Goal: Task Accomplishment & Management: Use online tool/utility

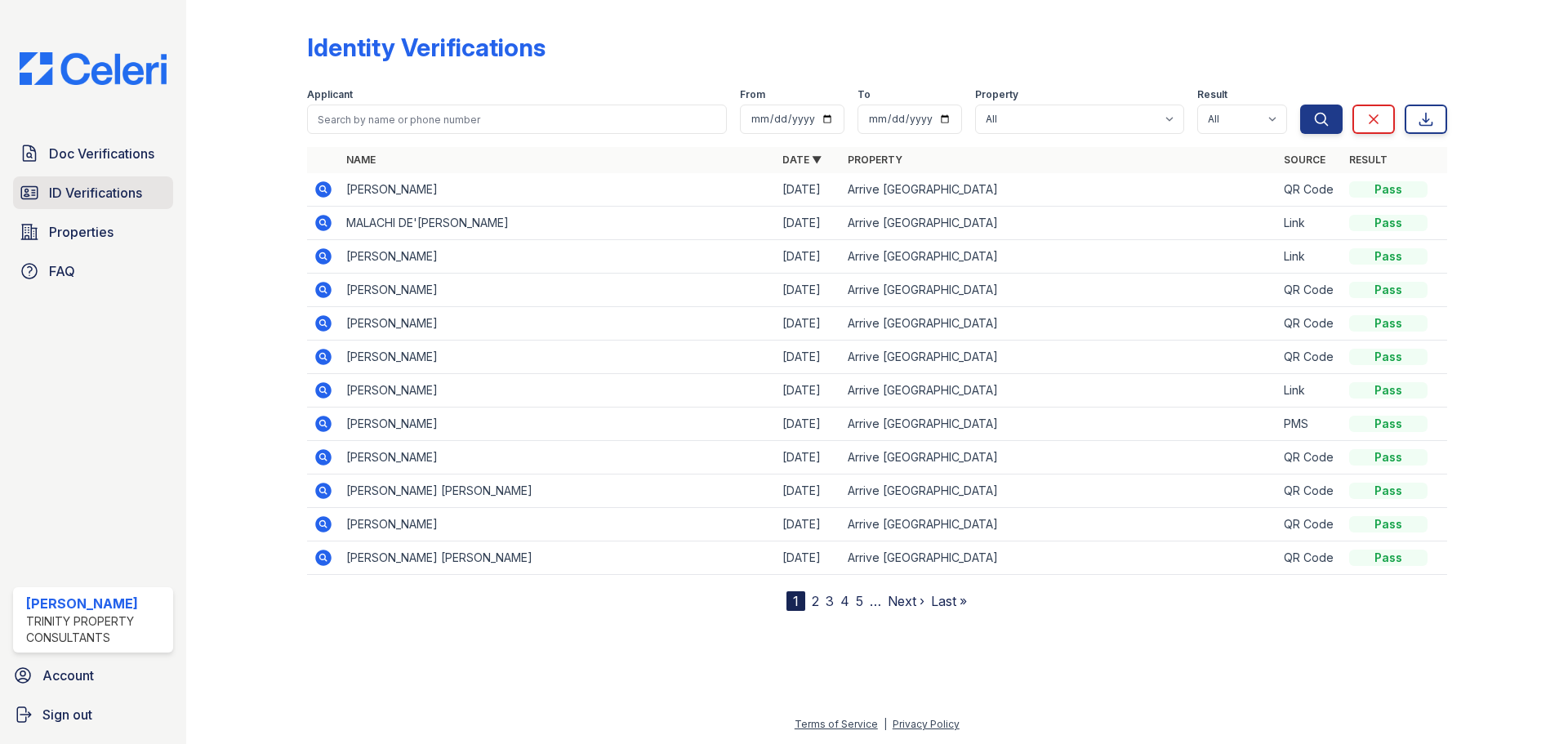
drag, startPoint x: 0, startPoint y: 0, endPoint x: 129, endPoint y: 185, distance: 225.5
click at [129, 185] on span "ID Verifications" at bounding box center [95, 193] width 94 height 20
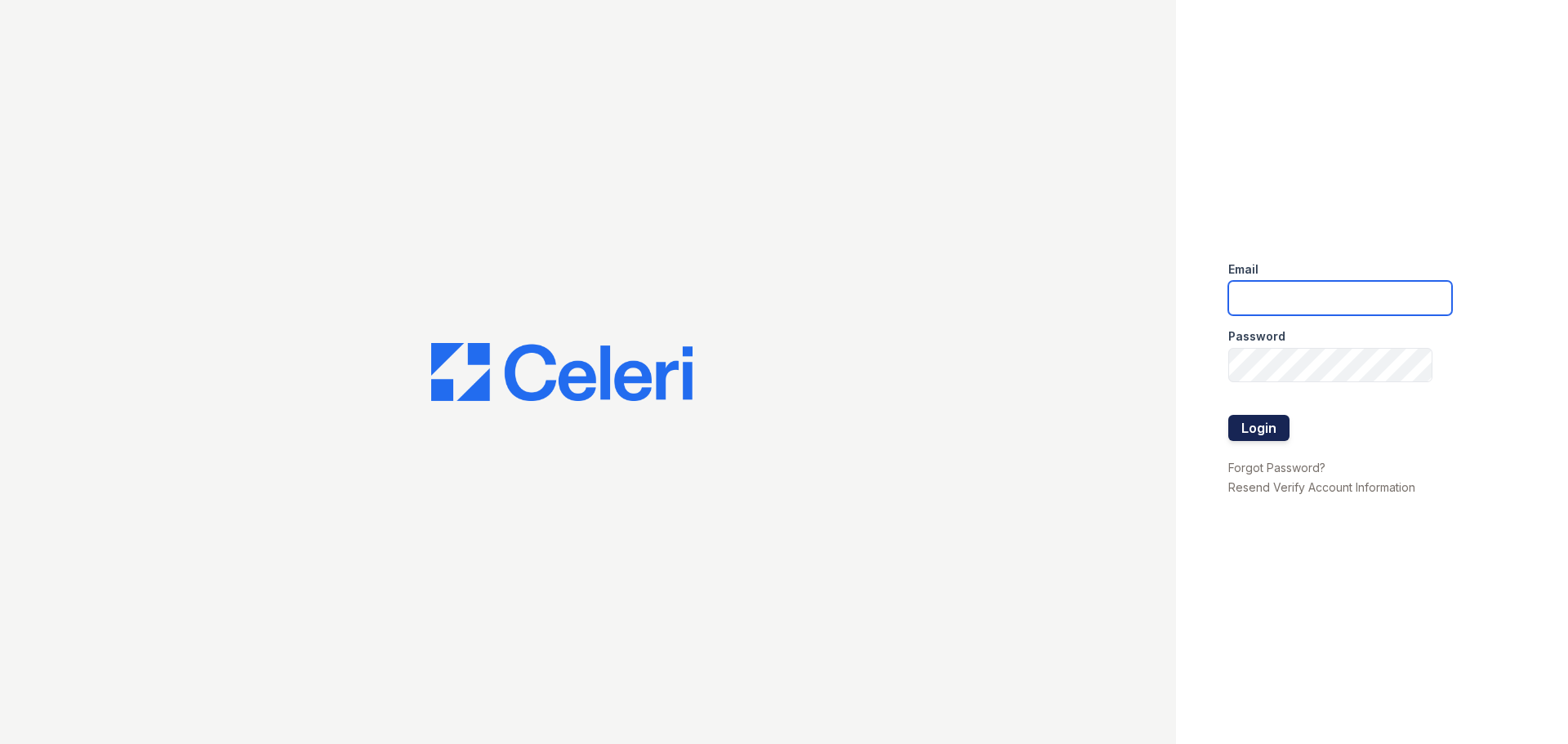
type input "[EMAIL_ADDRESS][DOMAIN_NAME]"
click at [1243, 416] on button "Login" at bounding box center [1259, 428] width 61 height 26
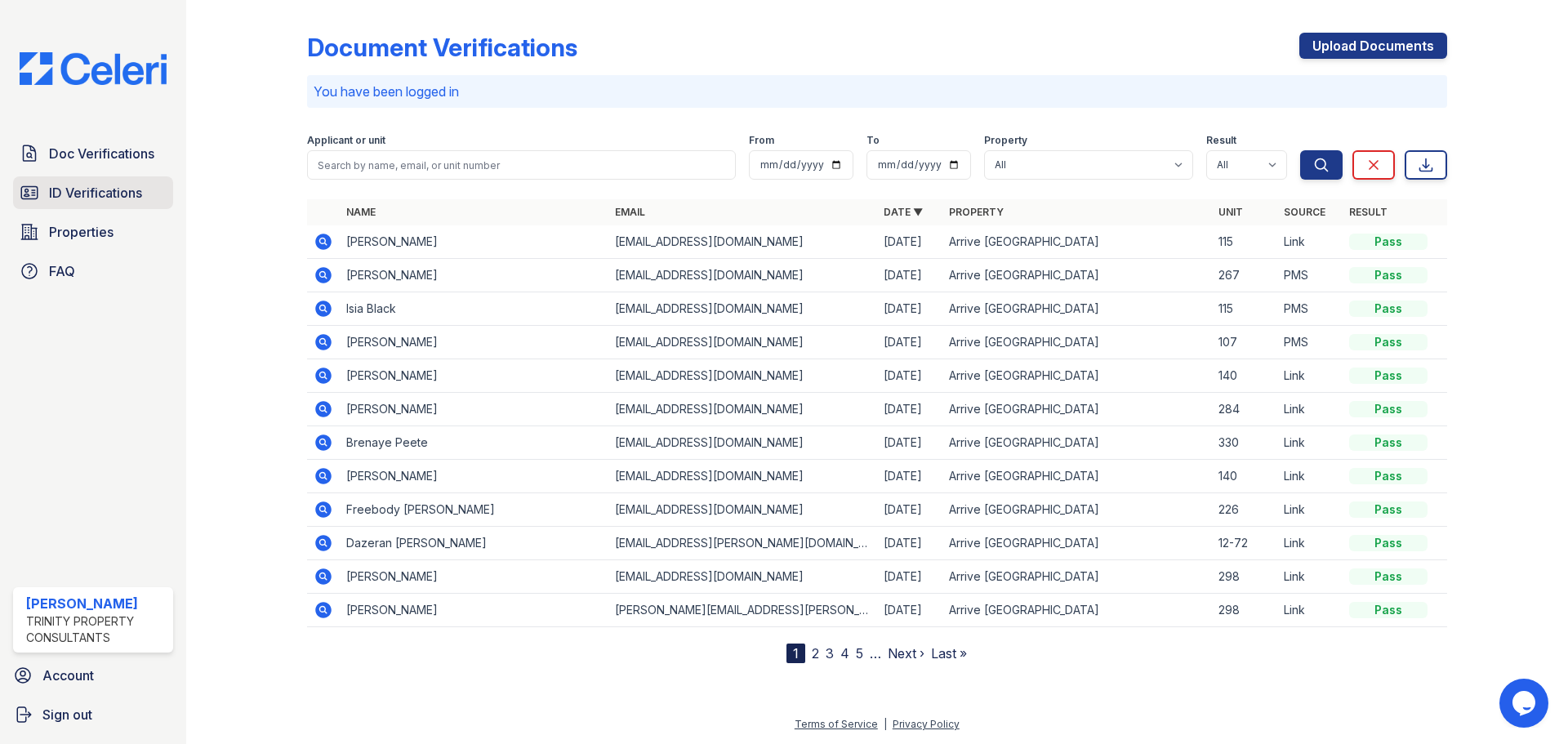
click at [141, 187] on span "ID Verifications" at bounding box center [95, 193] width 94 height 20
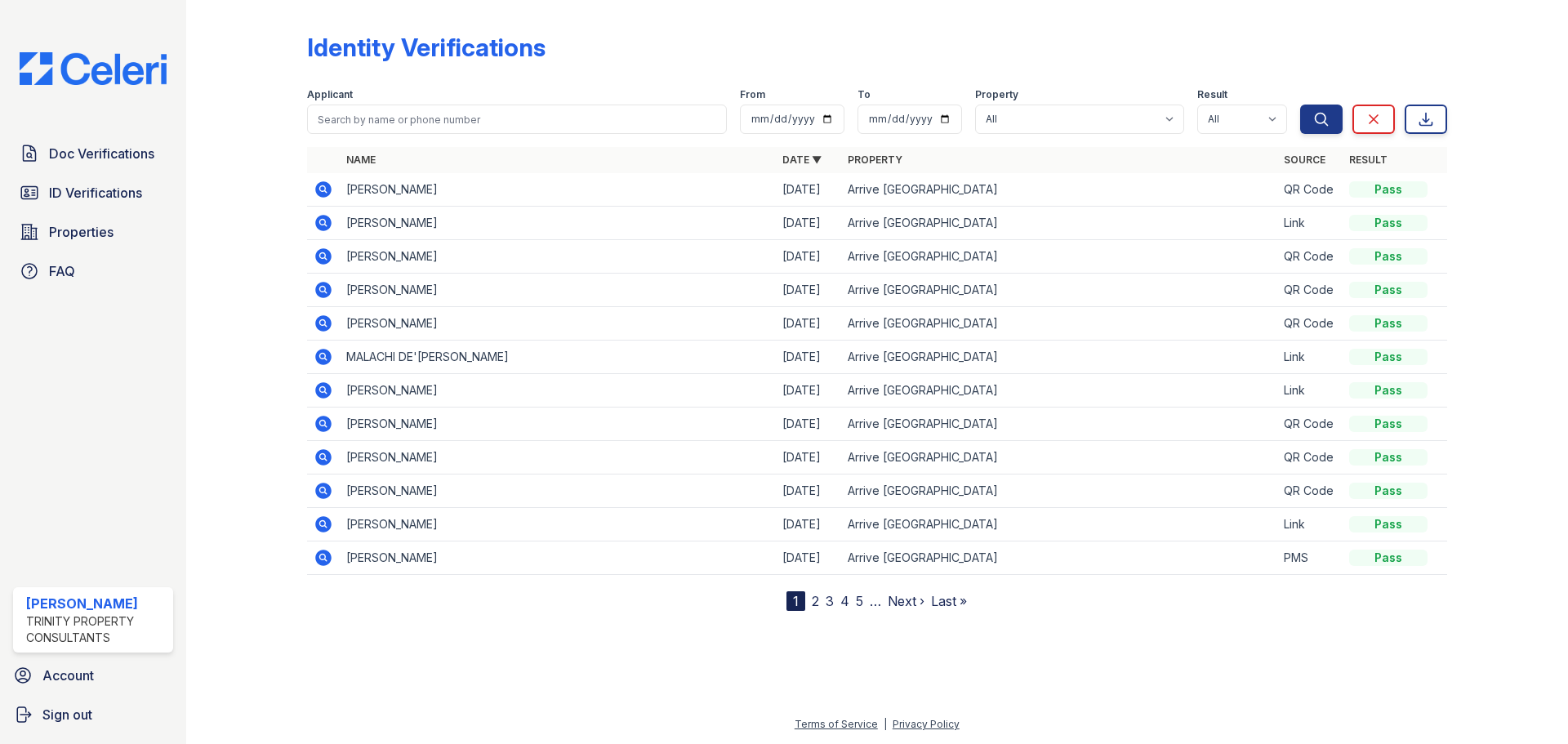
click at [326, 321] on icon at bounding box center [323, 323] width 16 height 16
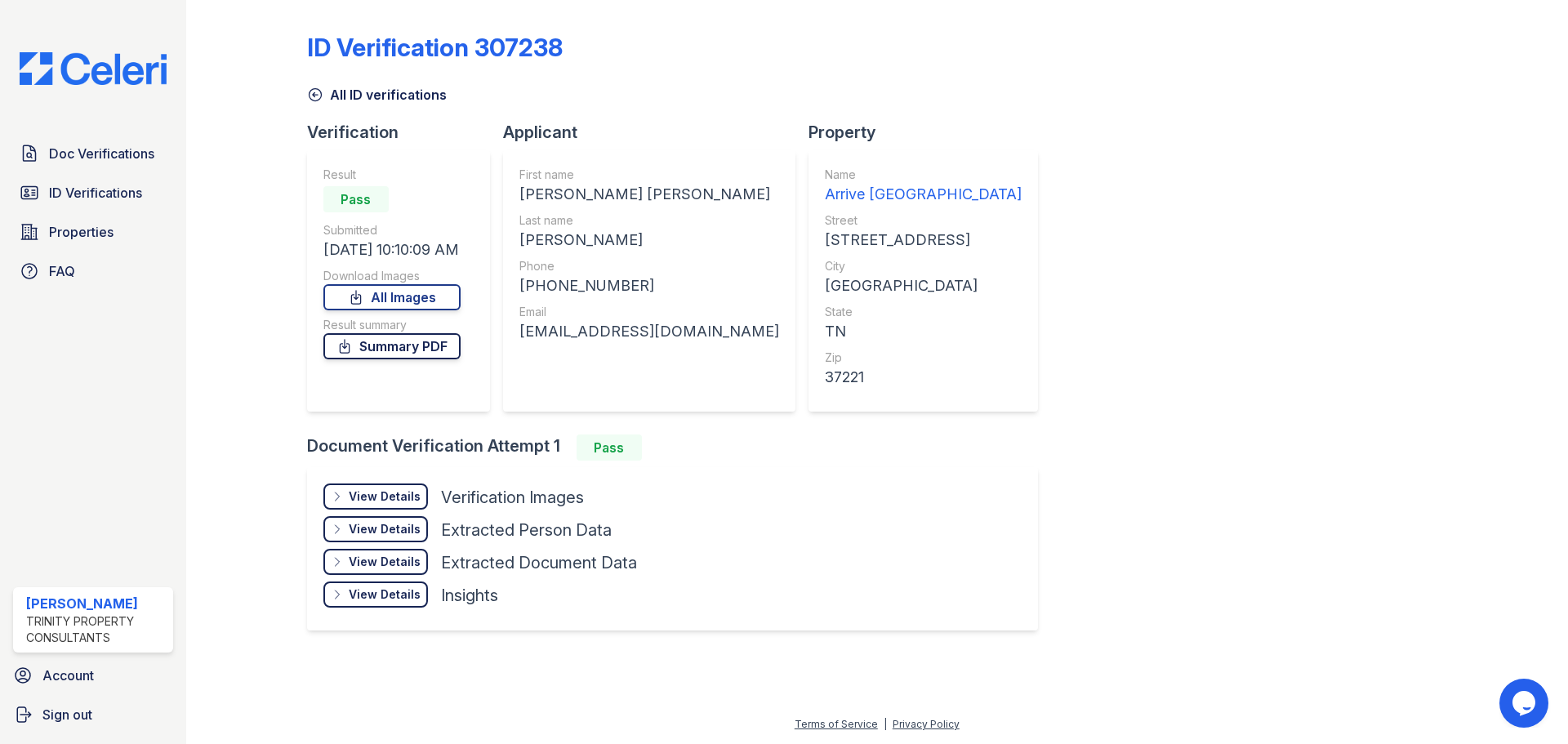
click at [410, 350] on link "Summary PDF" at bounding box center [391, 347] width 137 height 26
click at [117, 202] on span "ID Verifications" at bounding box center [95, 193] width 94 height 20
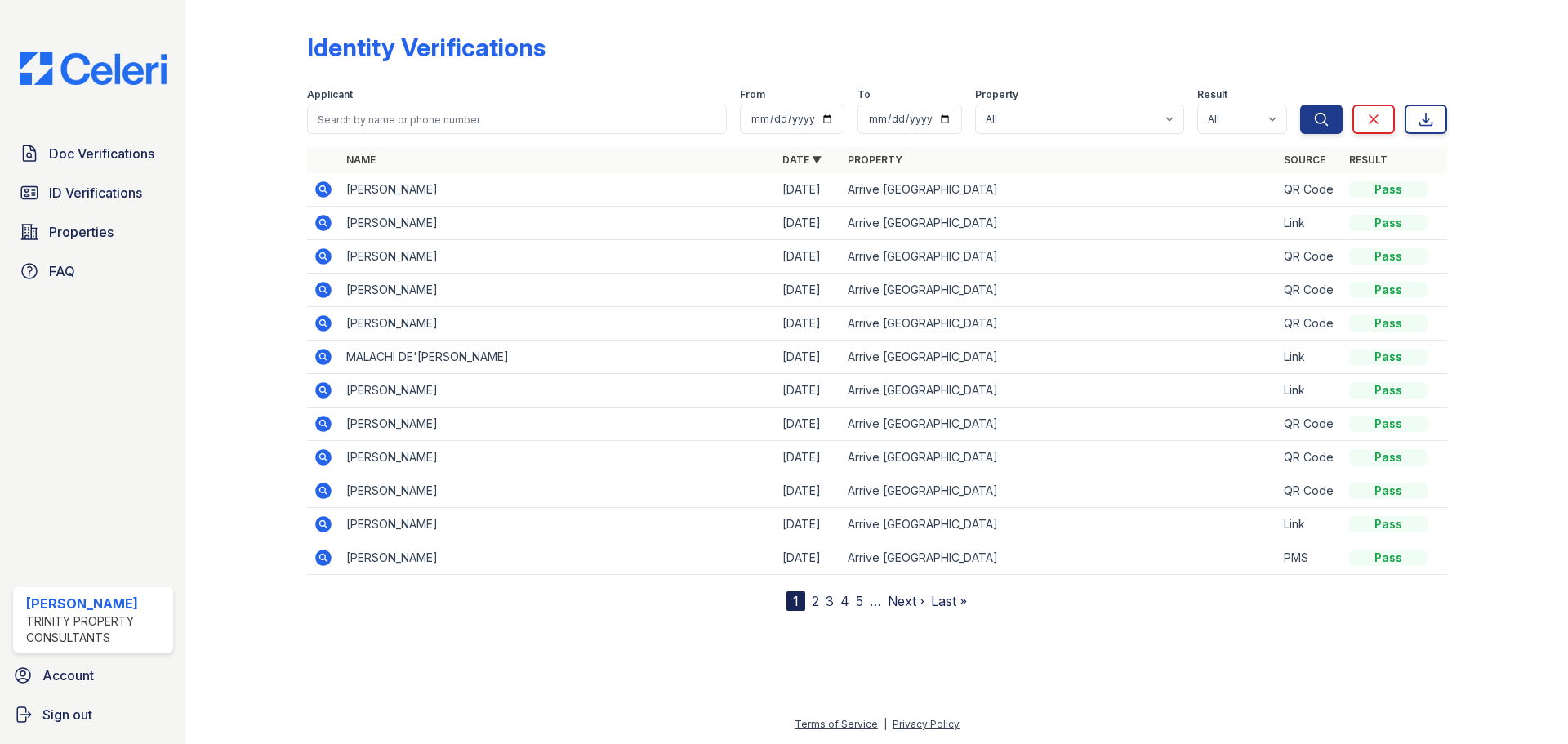
click at [329, 325] on icon at bounding box center [323, 323] width 16 height 16
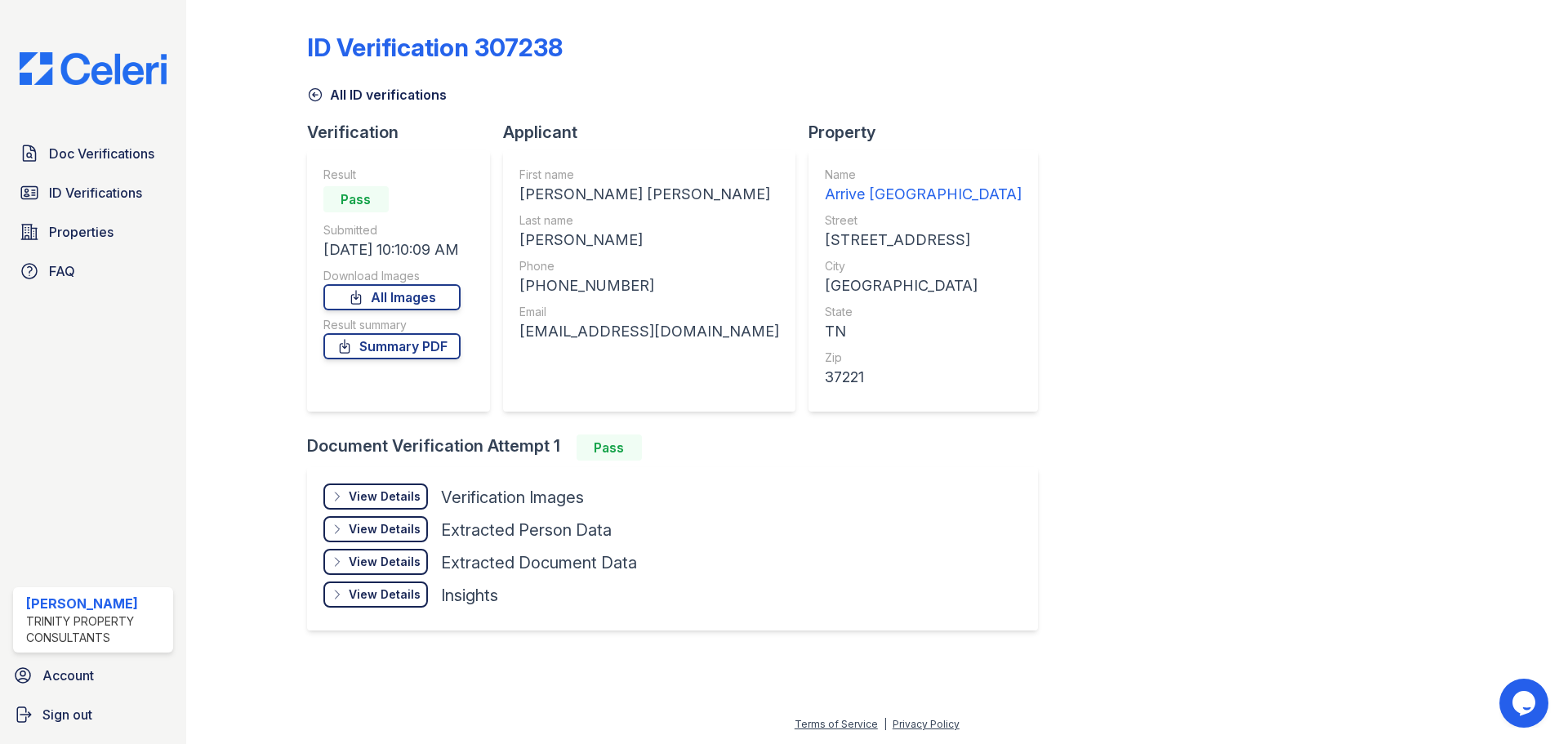
click at [388, 484] on div "View Details Details" at bounding box center [375, 497] width 105 height 26
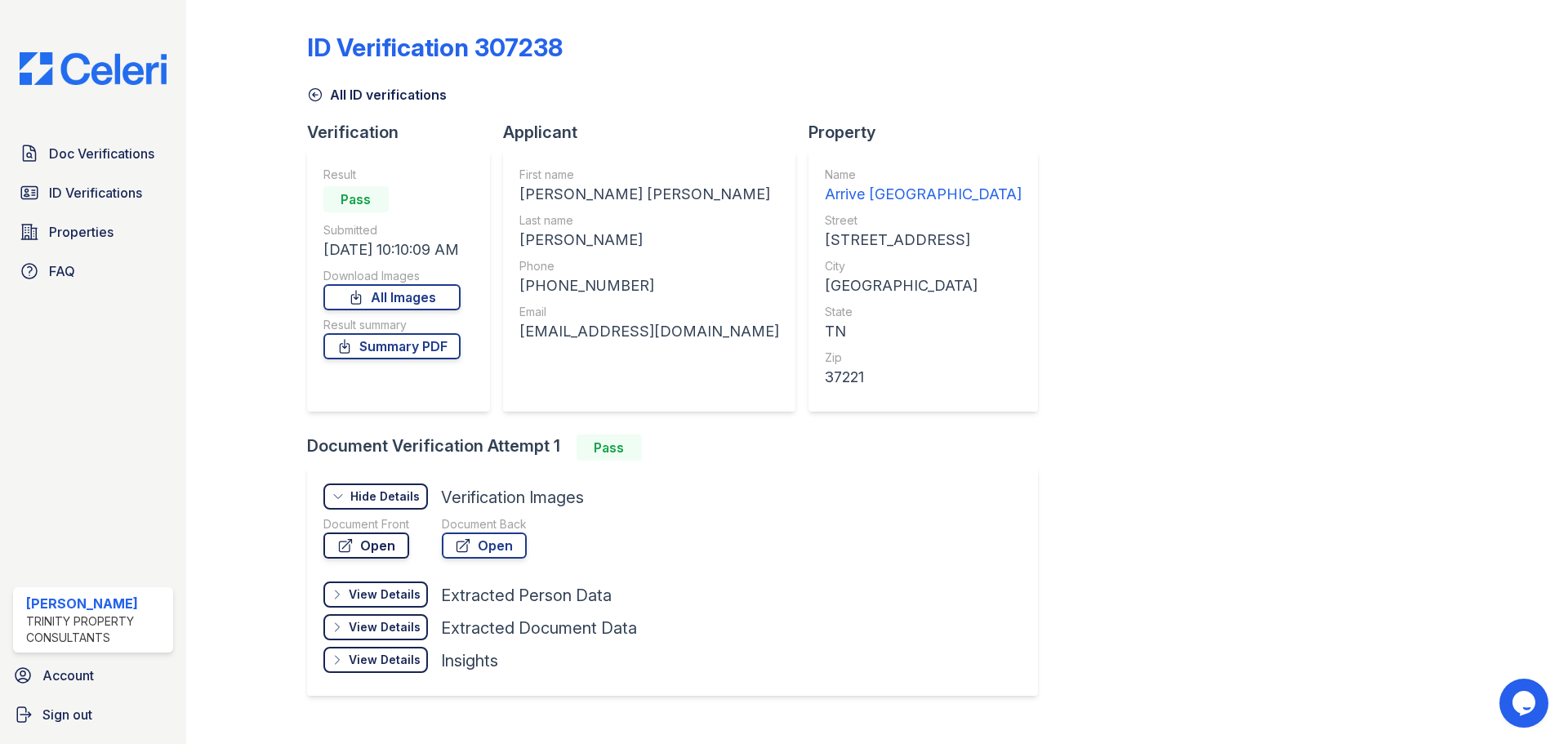
click at [382, 539] on link "Open" at bounding box center [366, 545] width 86 height 26
click at [95, 183] on span "ID Verifications" at bounding box center [95, 193] width 94 height 20
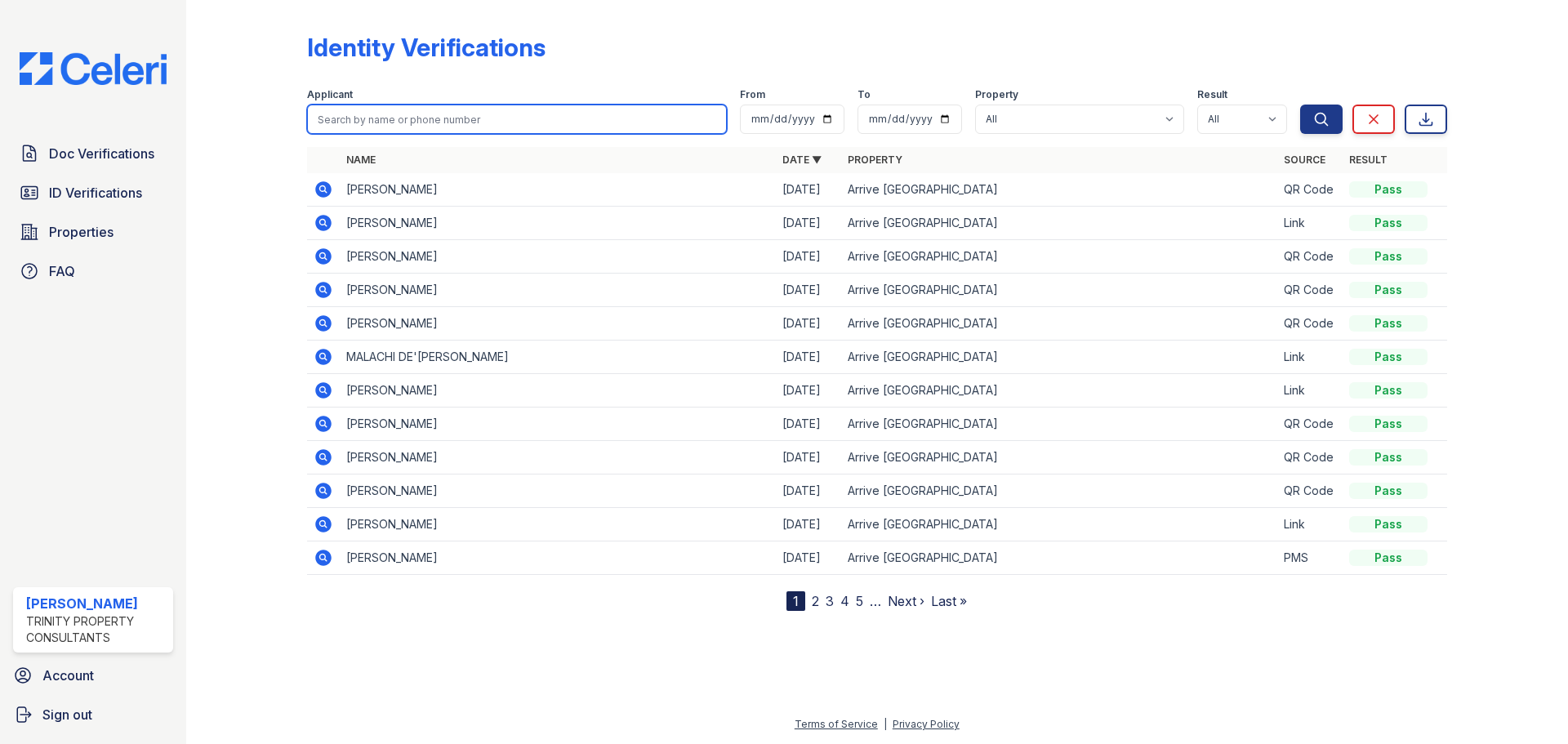
click at [462, 123] on input "search" at bounding box center [517, 119] width 420 height 29
type input "[PERSON_NAME]"
click at [1301, 105] on button "Search" at bounding box center [1321, 119] width 43 height 29
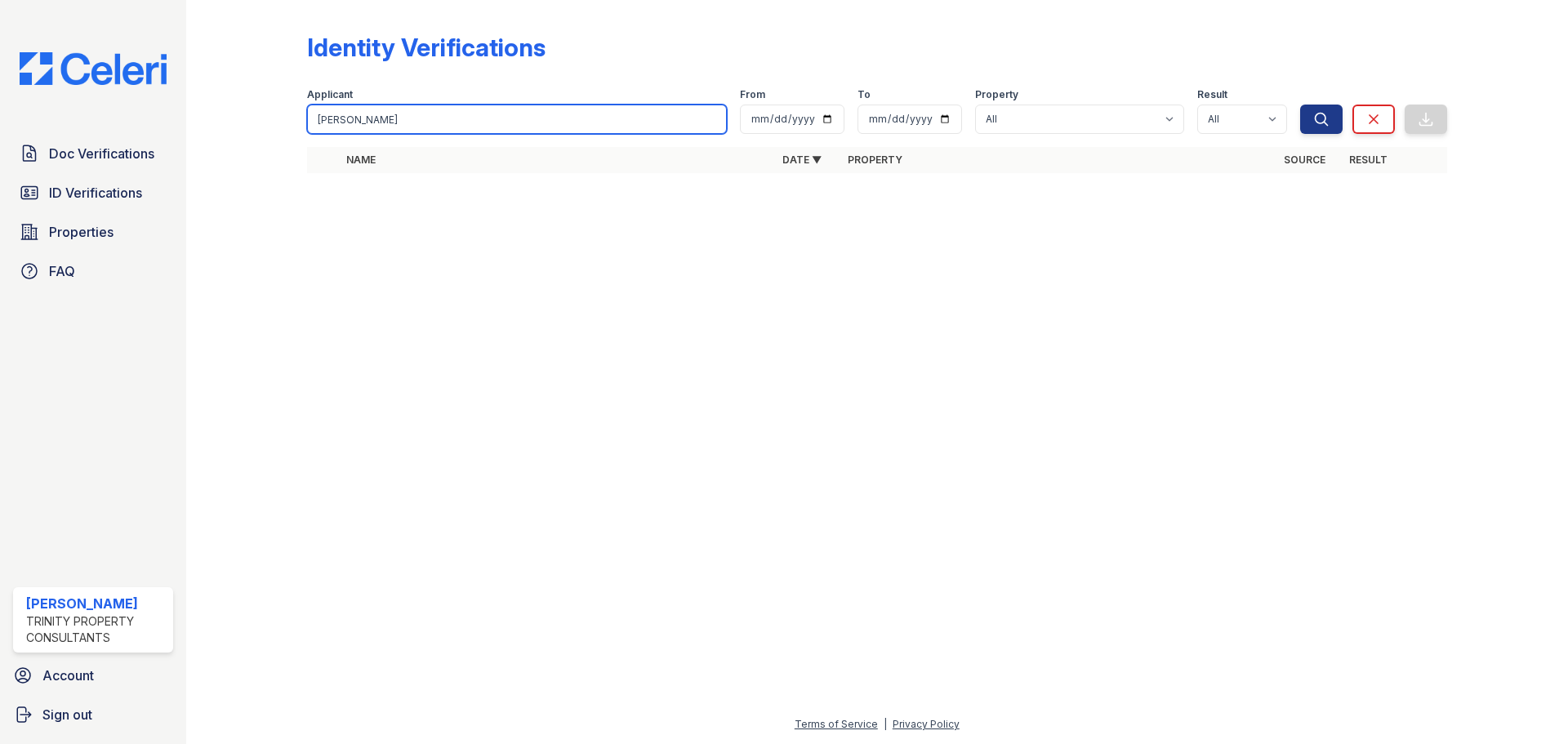
click at [437, 124] on input "[PERSON_NAME]" at bounding box center [517, 119] width 420 height 29
type input "[PERSON_NAME]"
click at [1301, 105] on button "Search" at bounding box center [1321, 119] width 43 height 29
click at [436, 125] on input "[PERSON_NAME]" at bounding box center [517, 119] width 420 height 29
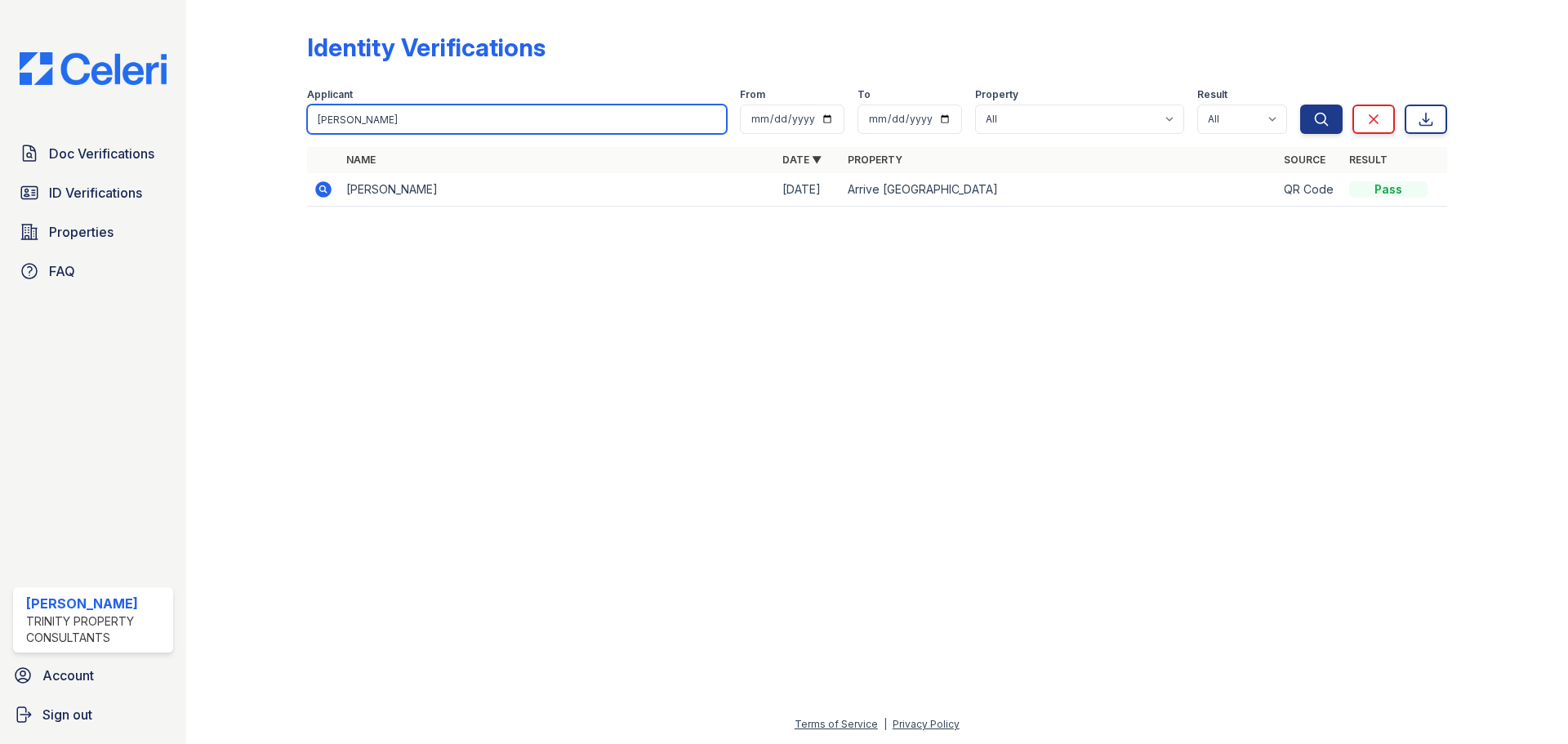
click at [436, 125] on input "[PERSON_NAME]" at bounding box center [517, 119] width 420 height 29
type input "[PERSON_NAME]"
click at [1301, 105] on button "Search" at bounding box center [1321, 119] width 43 height 29
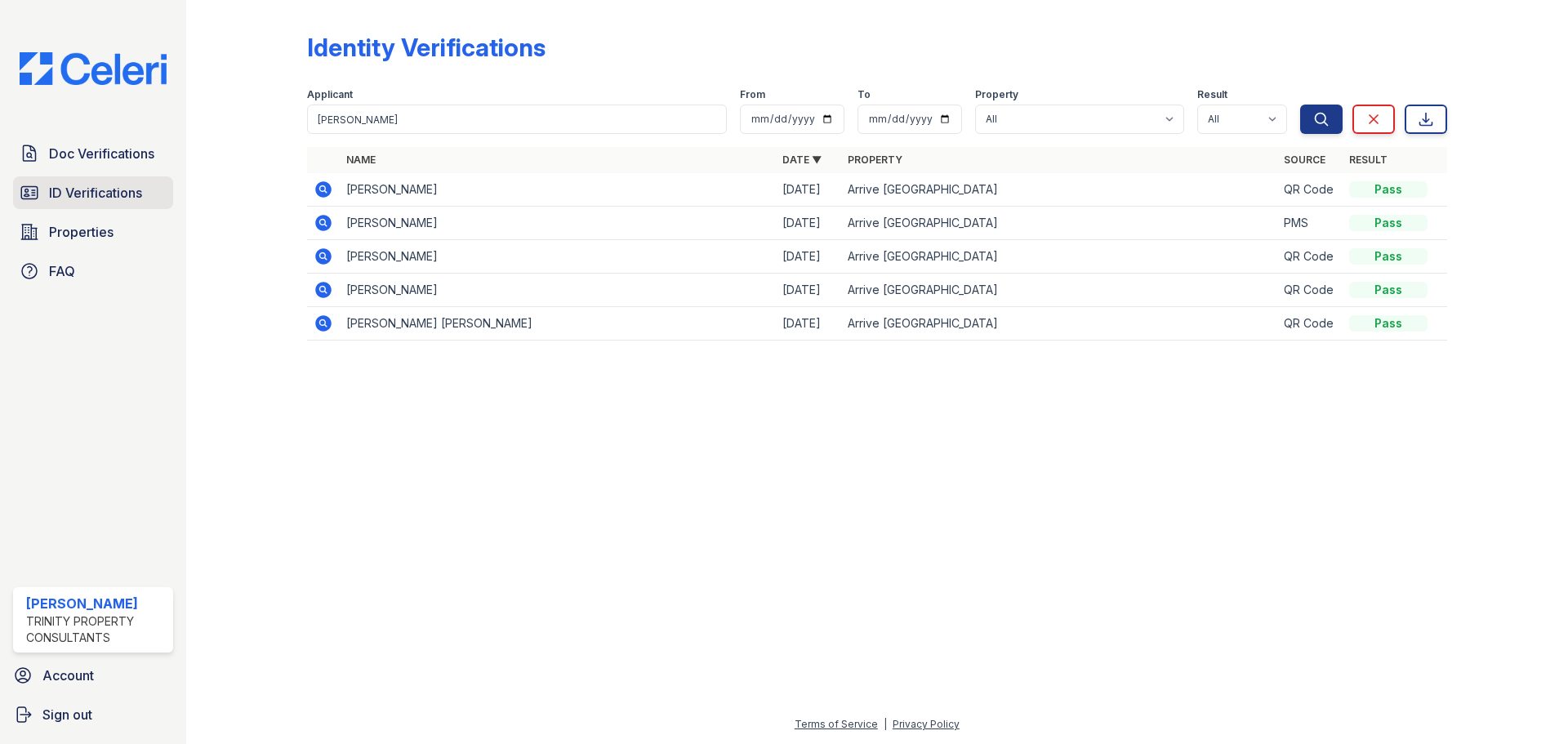
click at [78, 184] on span "ID Verifications" at bounding box center [95, 193] width 94 height 20
